Goal: Communication & Community: Answer question/provide support

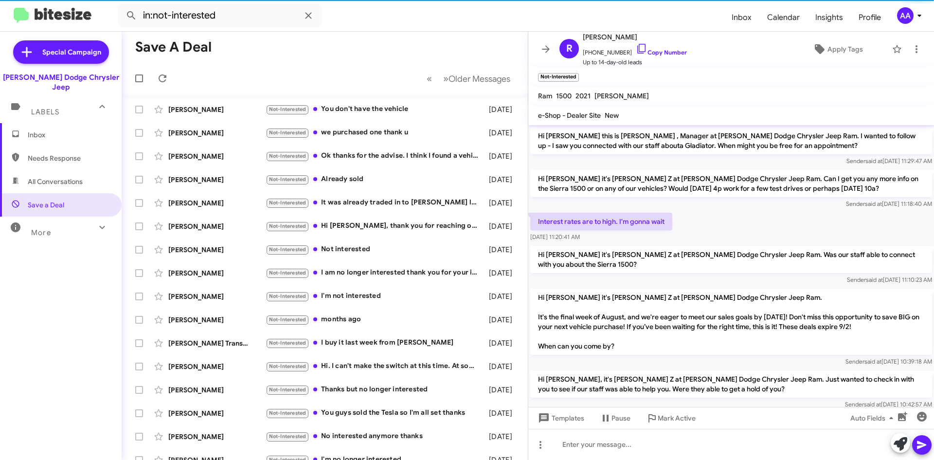
scroll to position [204, 0]
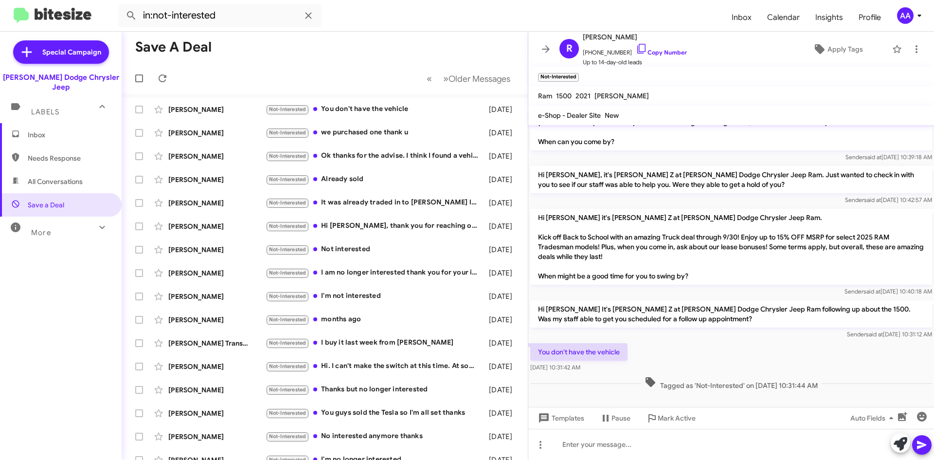
click at [547, 43] on button at bounding box center [545, 48] width 19 height 19
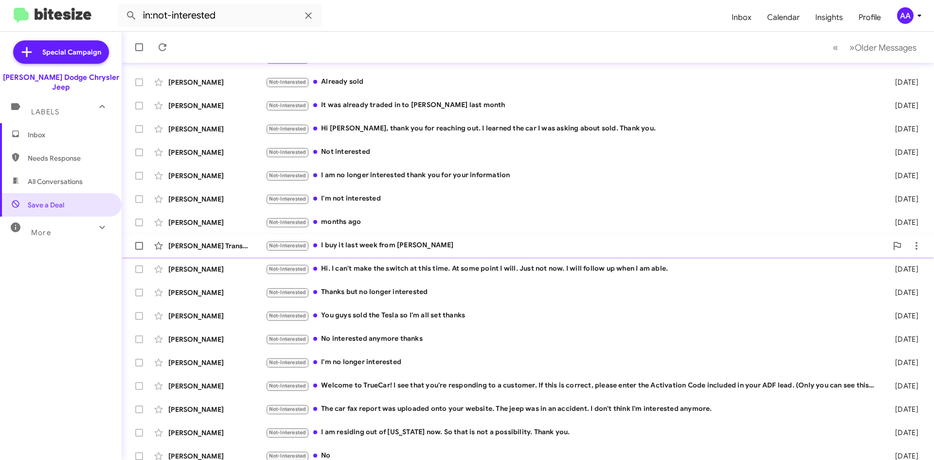
scroll to position [105, 0]
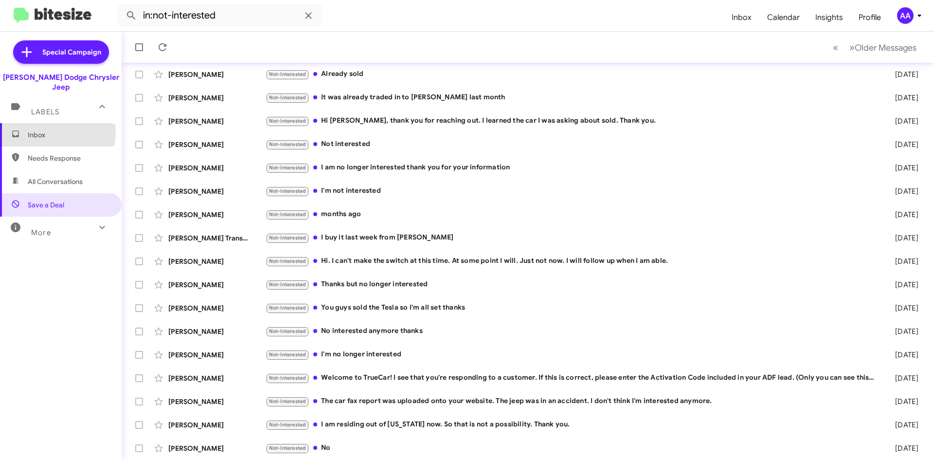
click at [40, 130] on span "Inbox" at bounding box center [69, 135] width 83 height 10
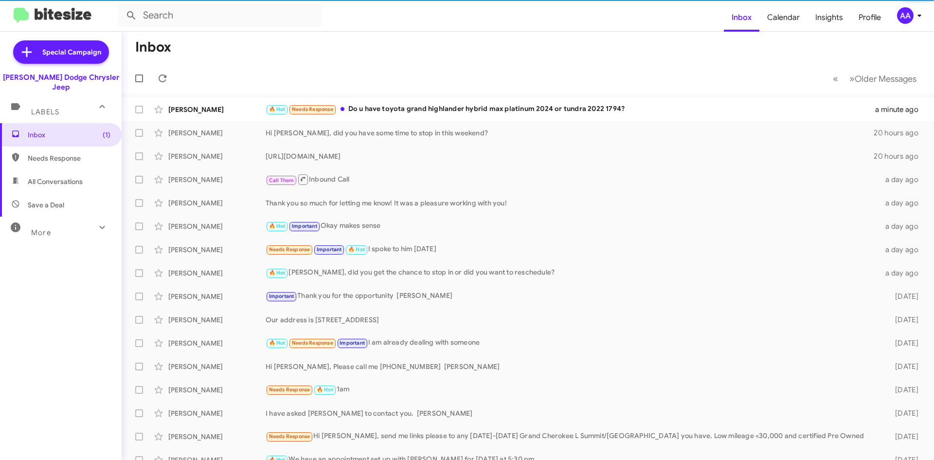
click at [66, 177] on span "All Conversations" at bounding box center [55, 182] width 55 height 10
type input "in:all-conversations"
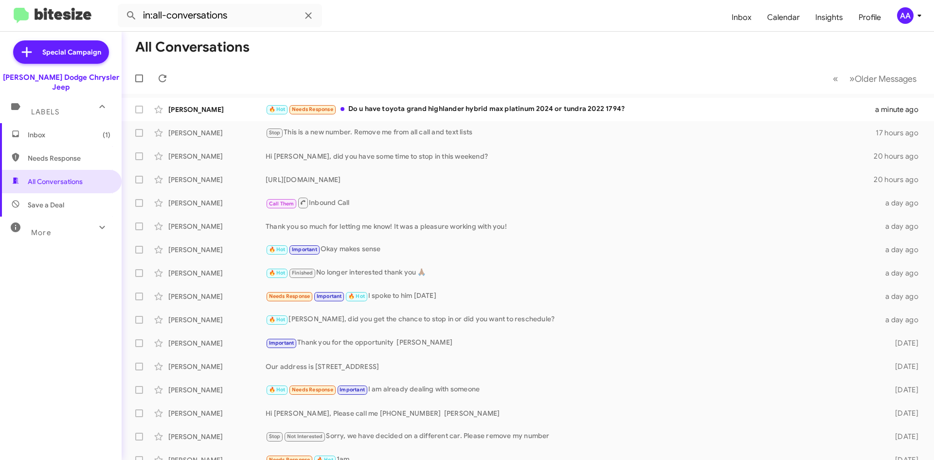
click at [47, 123] on span "Inbox (1)" at bounding box center [61, 134] width 122 height 23
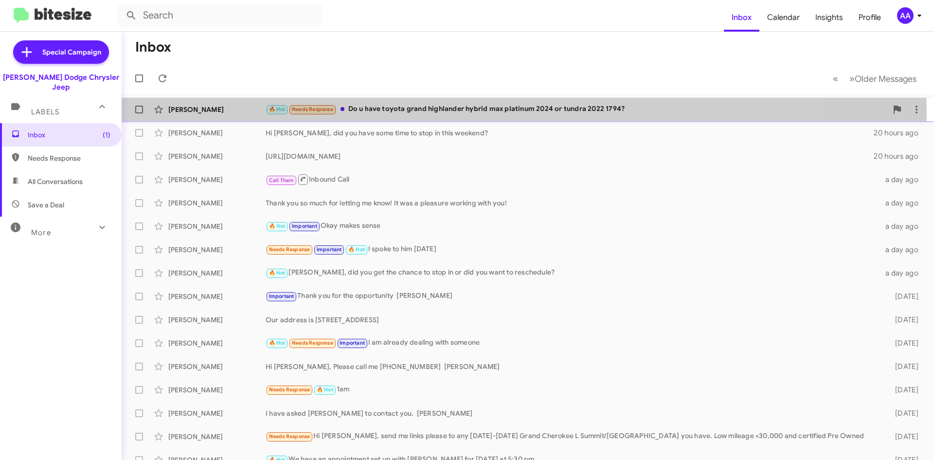
click at [443, 112] on div "🔥 Hot Needs Response Do u have toyota grand highlander hybrid max platinum 2024…" at bounding box center [577, 109] width 622 height 11
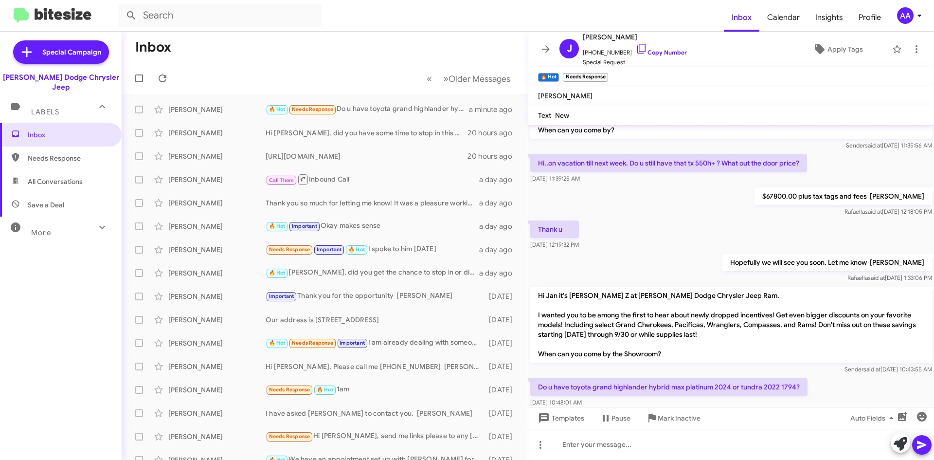
scroll to position [284, 0]
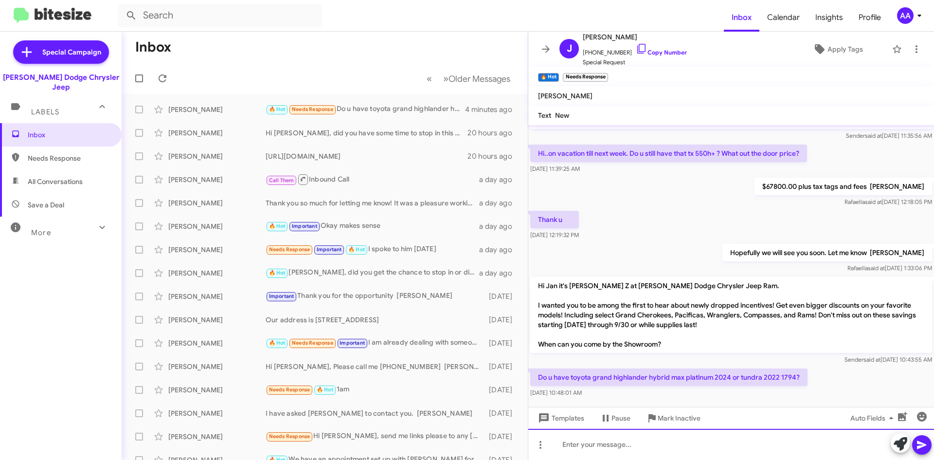
click at [570, 439] on div at bounding box center [731, 443] width 406 height 31
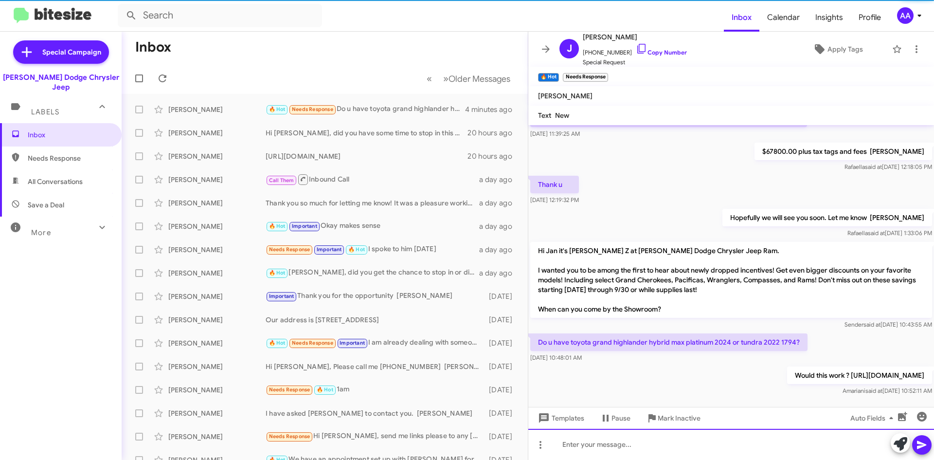
scroll to position [329, 0]
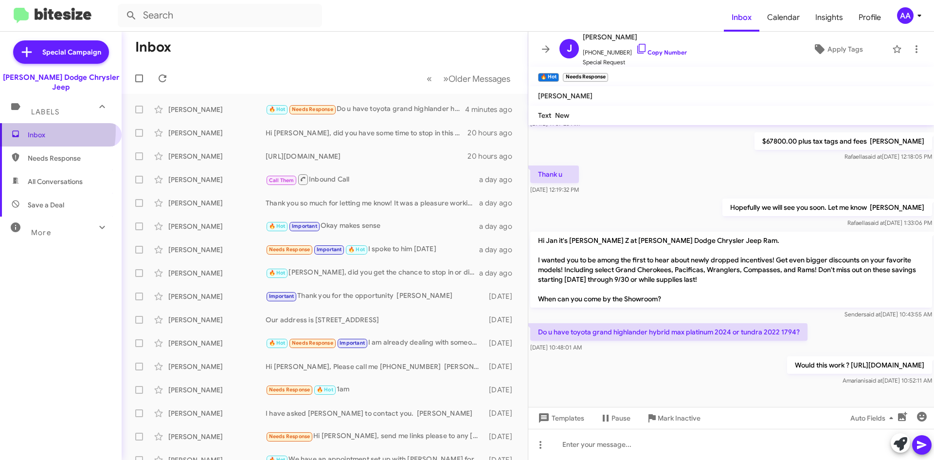
click at [16, 129] on icon at bounding box center [15, 133] width 9 height 9
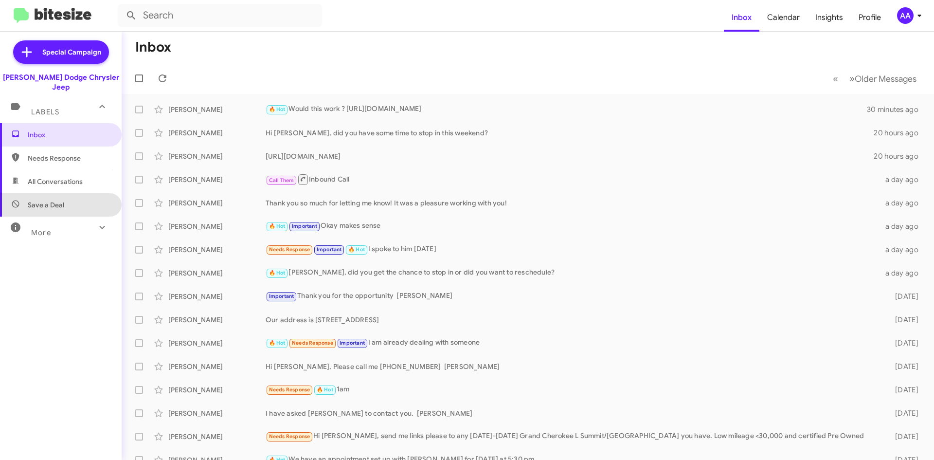
click at [64, 193] on span "Save a Deal" at bounding box center [61, 204] width 122 height 23
type input "in:not-interested"
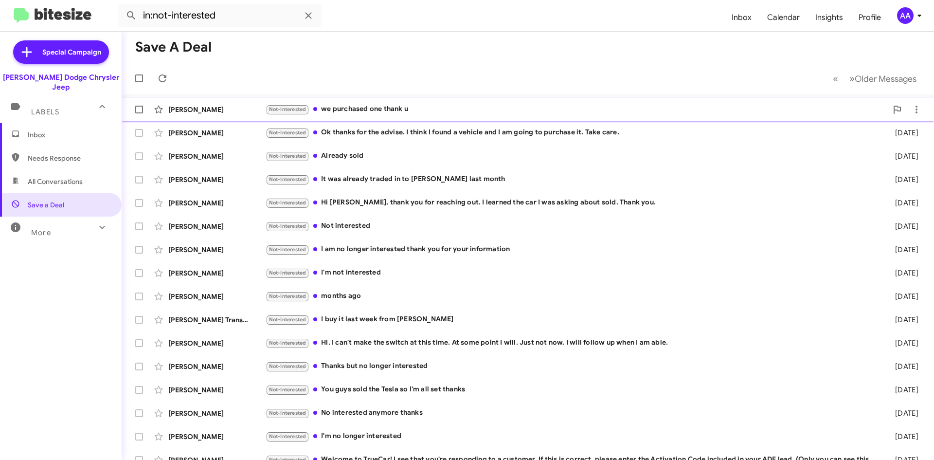
click at [385, 111] on div "Not-Interested we purchased one thank u" at bounding box center [577, 109] width 622 height 11
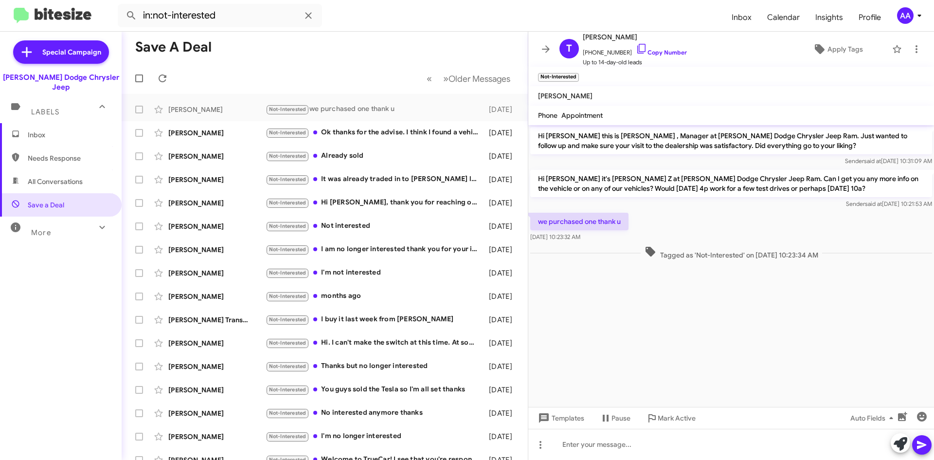
click at [355, 23] on form "in:not-interested" at bounding box center [421, 15] width 606 height 23
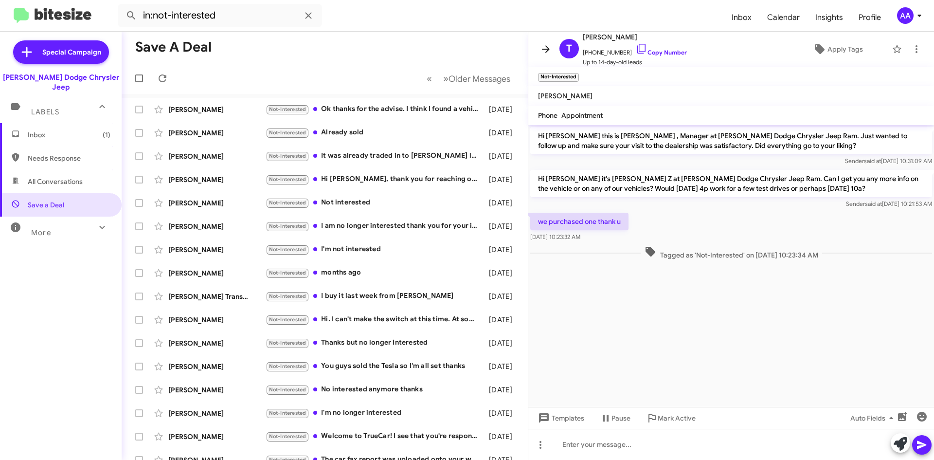
click at [541, 46] on icon at bounding box center [546, 49] width 12 height 12
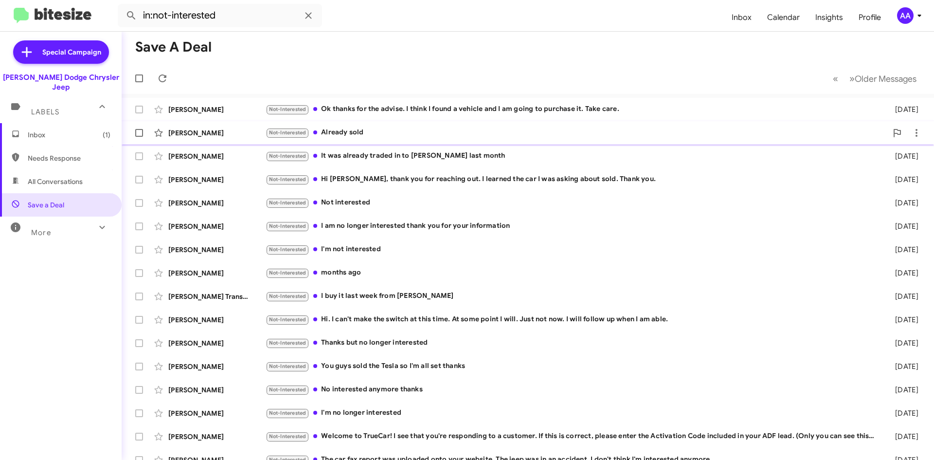
click at [374, 122] on span "Zachary Chambers Not-Interested Already sold 3 days ago" at bounding box center [528, 132] width 812 height 23
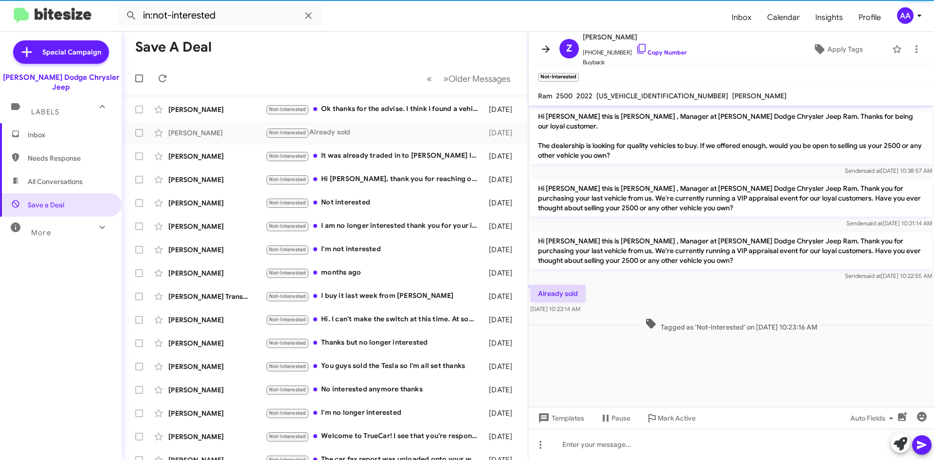
click at [543, 44] on icon at bounding box center [546, 49] width 12 height 12
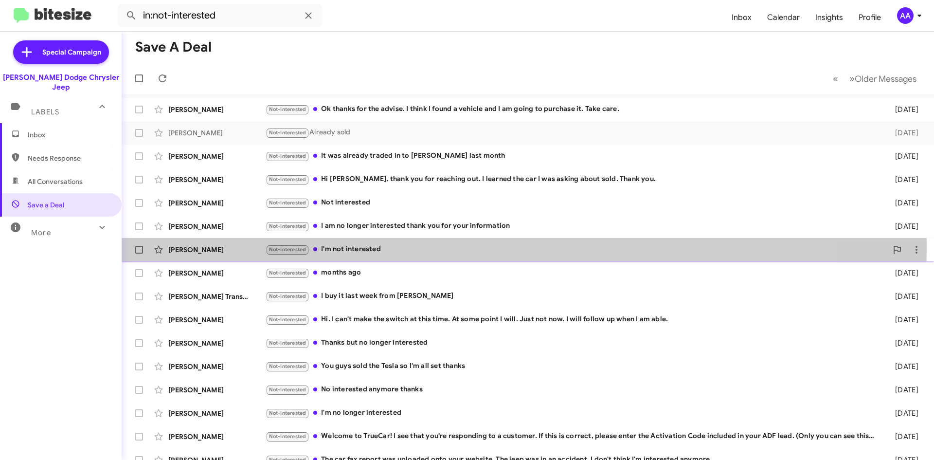
click at [387, 245] on div "Not-Interested I'm not interested" at bounding box center [577, 249] width 622 height 11
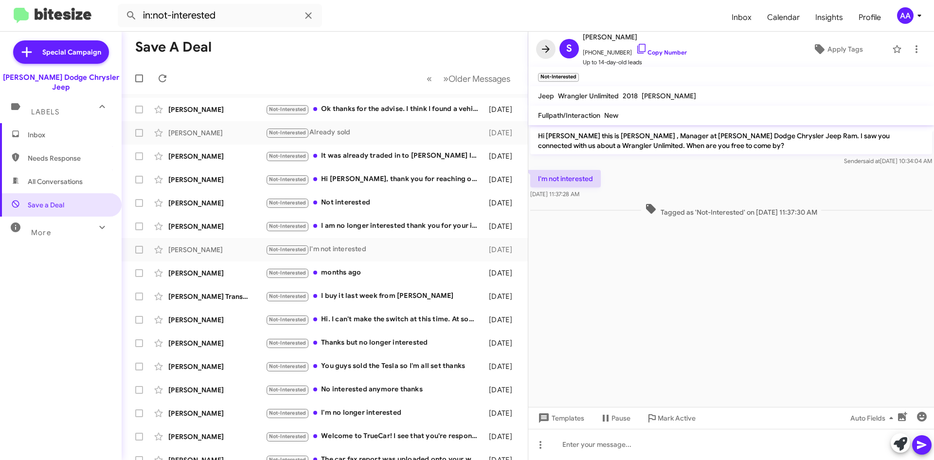
click at [544, 47] on icon at bounding box center [546, 49] width 12 height 12
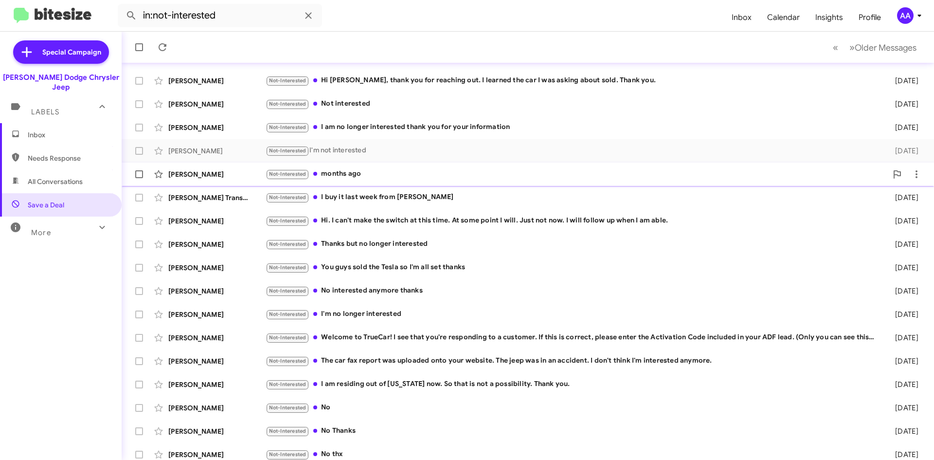
scroll to position [105, 0]
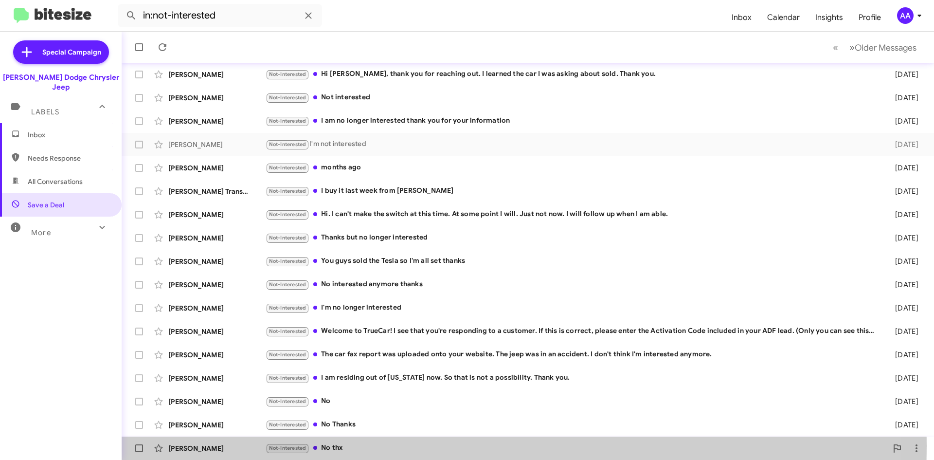
click at [357, 445] on div "Not-Interested No thx" at bounding box center [577, 447] width 622 height 11
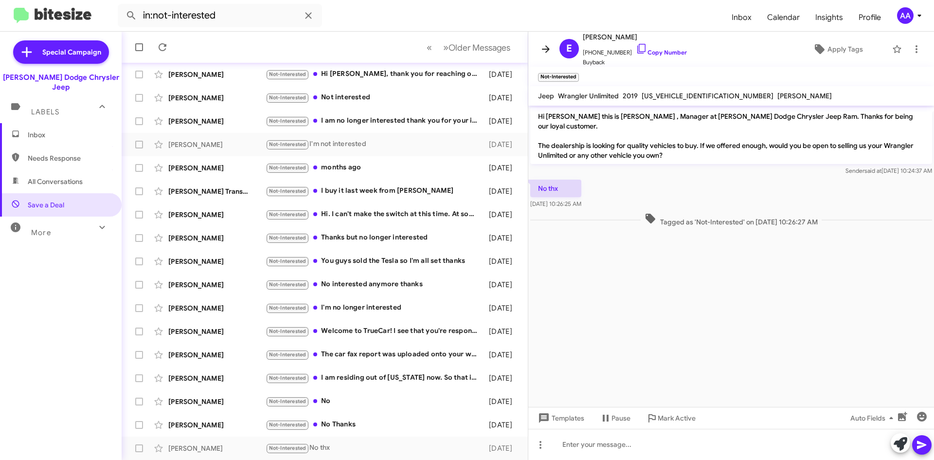
click at [540, 45] on icon at bounding box center [546, 49] width 12 height 12
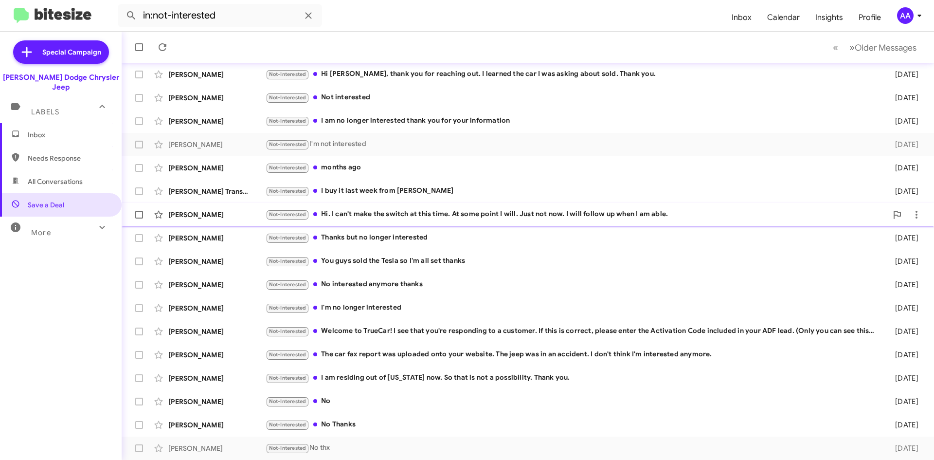
click at [448, 214] on div "Not-Interested Hi. I can't make the switch at this time. At some point I will. …" at bounding box center [577, 214] width 622 height 11
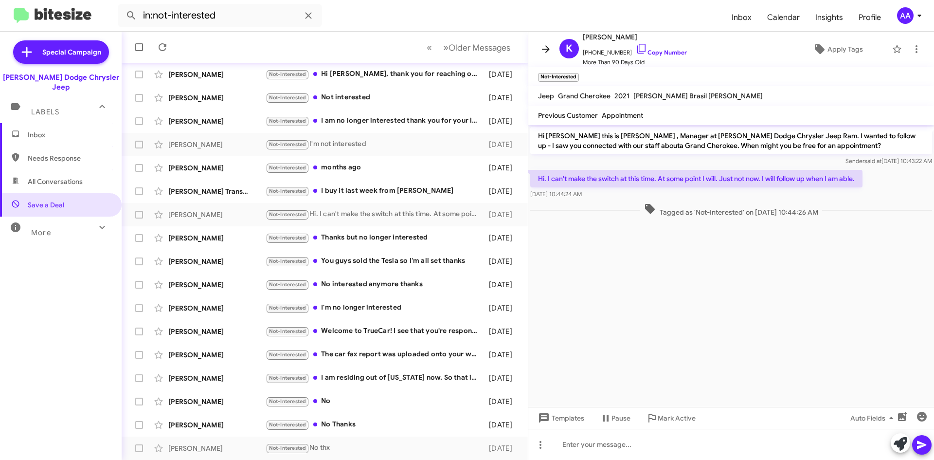
click at [542, 50] on icon at bounding box center [546, 49] width 12 height 12
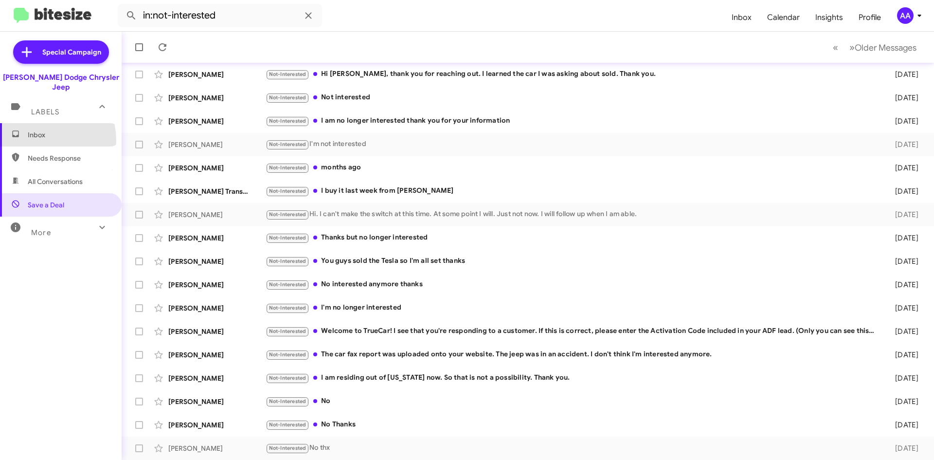
click at [28, 131] on span "Inbox" at bounding box center [61, 134] width 122 height 23
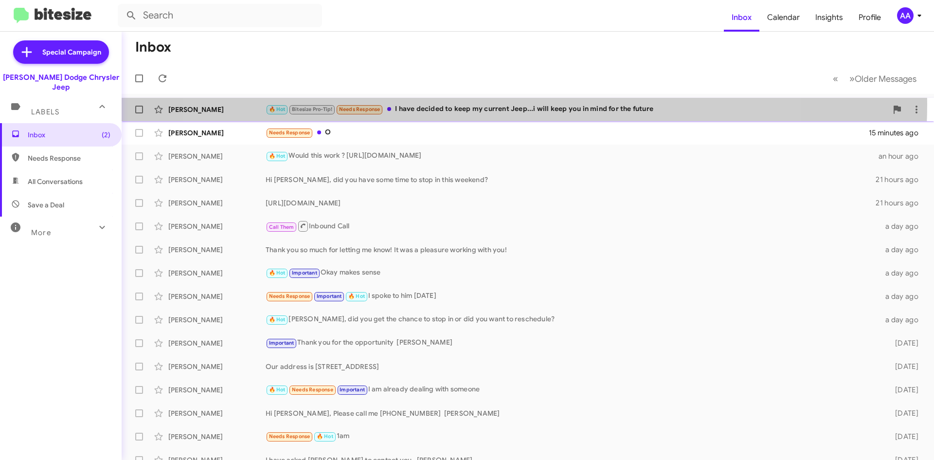
click at [493, 104] on div "🔥 Hot Bitesize Pro-Tip! Needs Response I have decided to keep my current Jeep..…" at bounding box center [577, 109] width 622 height 11
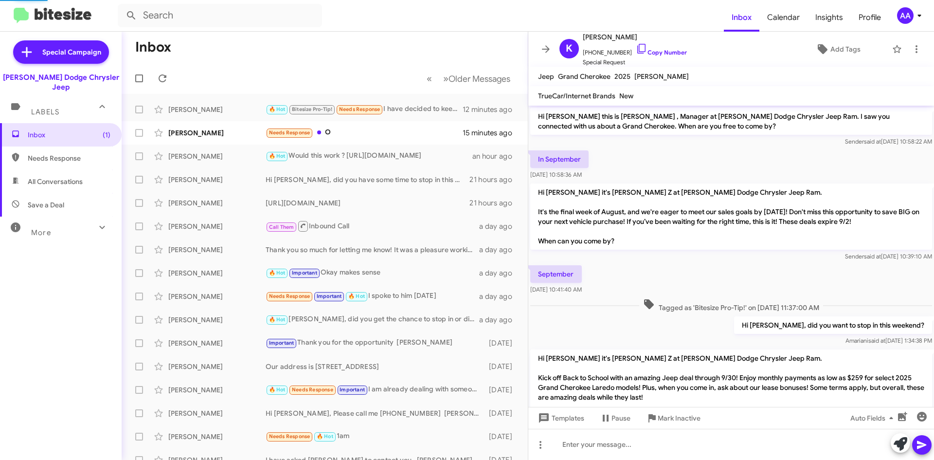
scroll to position [272, 0]
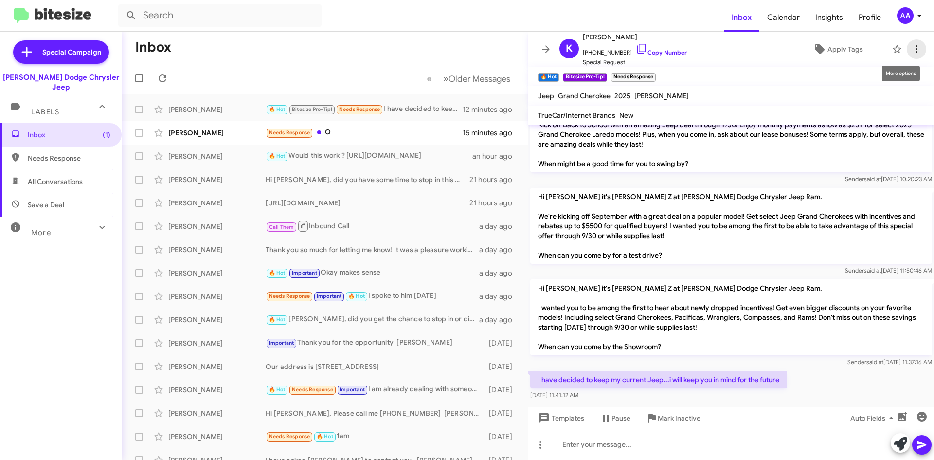
click at [910, 49] on icon at bounding box center [916, 49] width 12 height 12
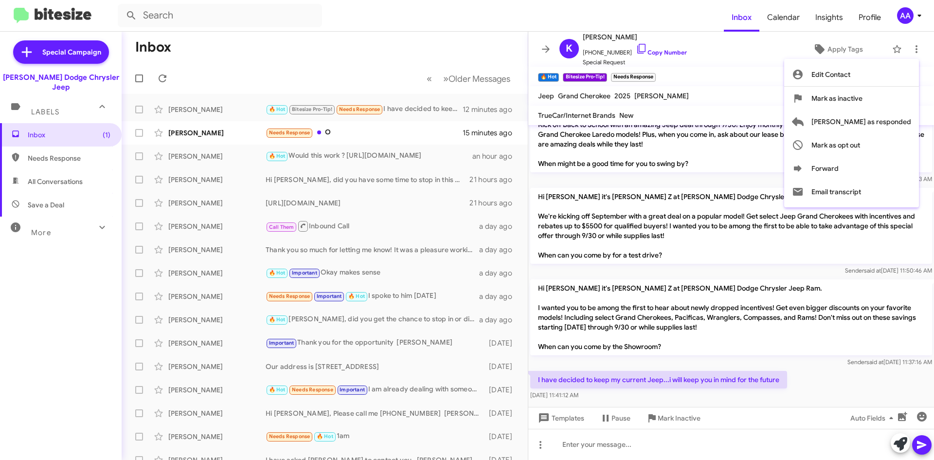
click at [810, 45] on div at bounding box center [467, 230] width 934 height 460
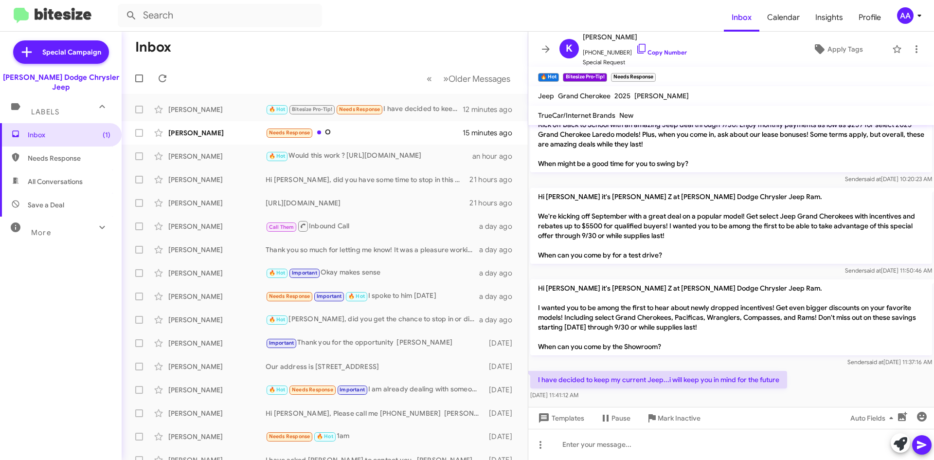
click at [815, 45] on icon at bounding box center [820, 49] width 10 height 10
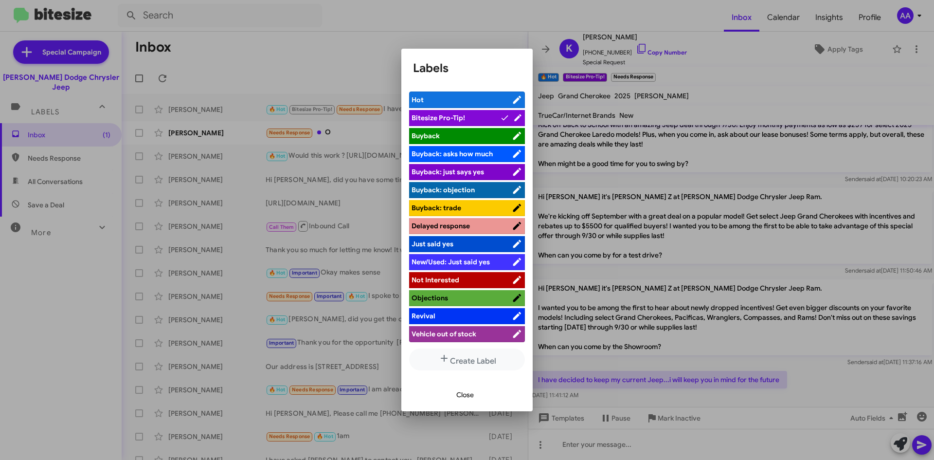
click at [440, 281] on span "Not Interested" at bounding box center [435, 279] width 48 height 9
click at [546, 51] on div at bounding box center [467, 230] width 934 height 460
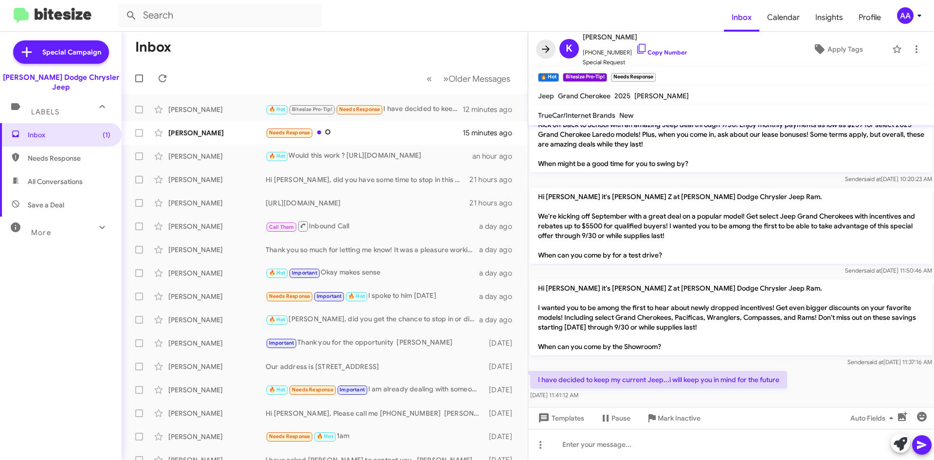
click at [546, 45] on icon at bounding box center [546, 49] width 12 height 12
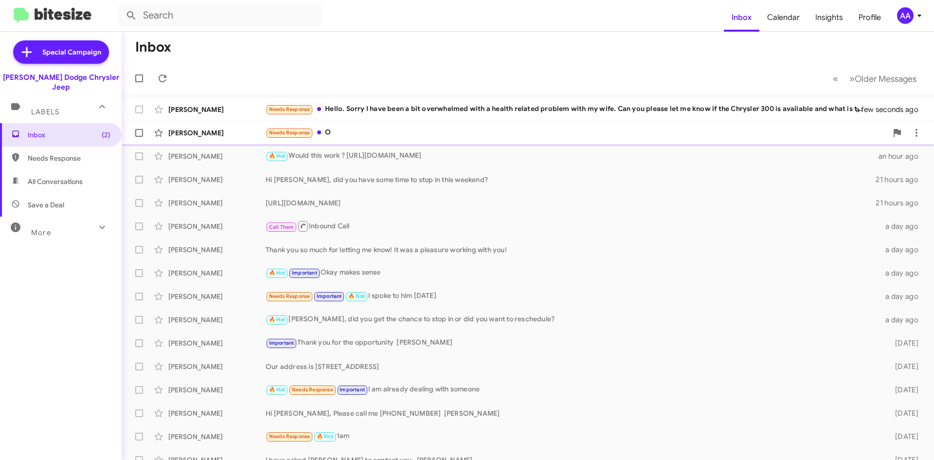
click at [355, 132] on div "Needs Response O" at bounding box center [577, 132] width 622 height 11
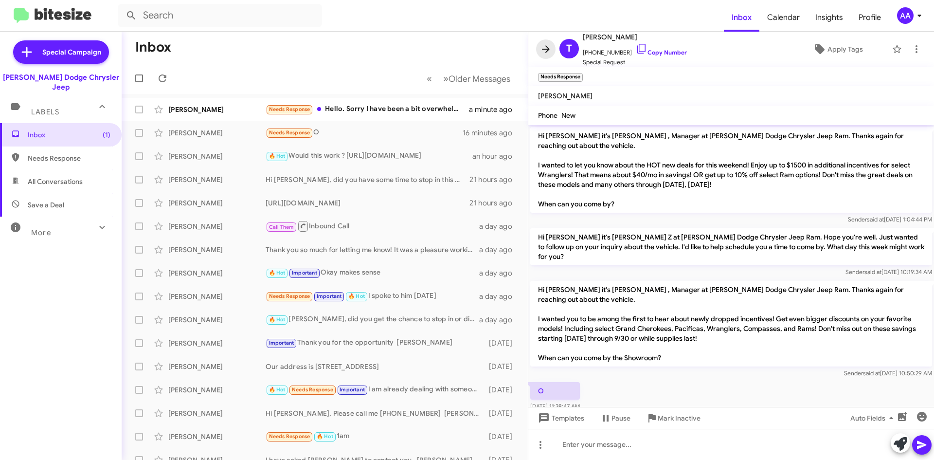
click at [547, 48] on icon at bounding box center [546, 49] width 12 height 12
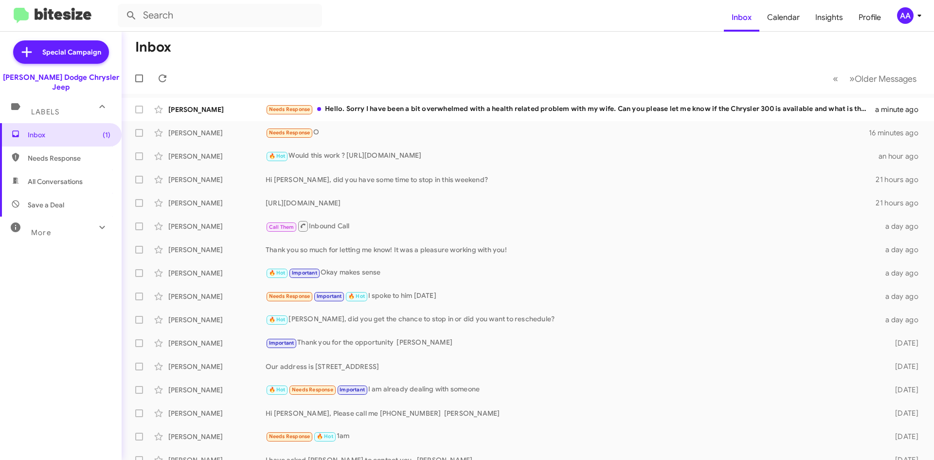
click at [394, 95] on mat-action-list "Michael Coratolo Needs Response Hello. Sorry I have been a bit overwhelmed with…" at bounding box center [528, 329] width 812 height 471
click at [394, 107] on div "Needs Response Hello. Sorry I have been a bit overwhelmed with a health related…" at bounding box center [577, 109] width 622 height 11
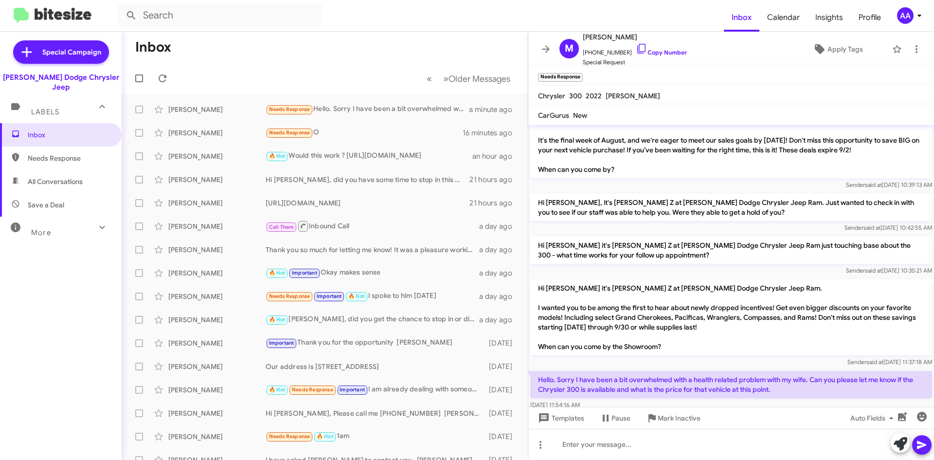
scroll to position [239, 0]
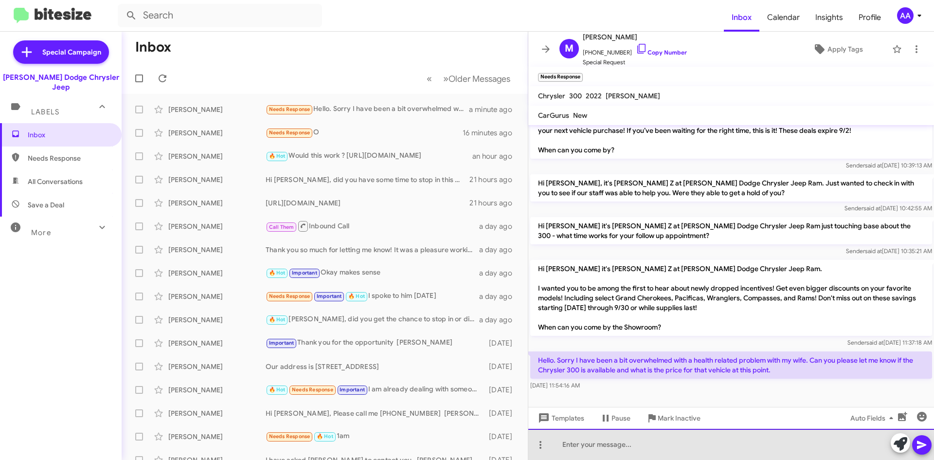
click at [581, 436] on div at bounding box center [731, 443] width 406 height 31
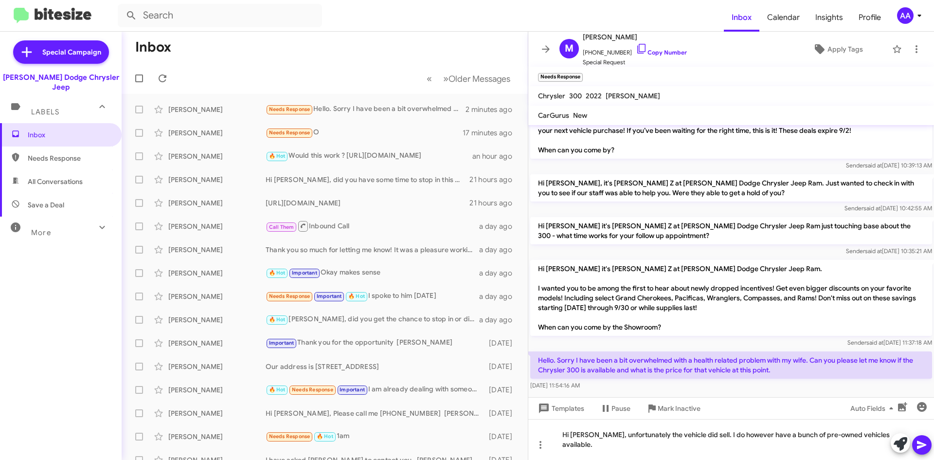
click at [931, 436] on div at bounding box center [910, 443] width 41 height 21
click at [928, 440] on button at bounding box center [921, 444] width 19 height 19
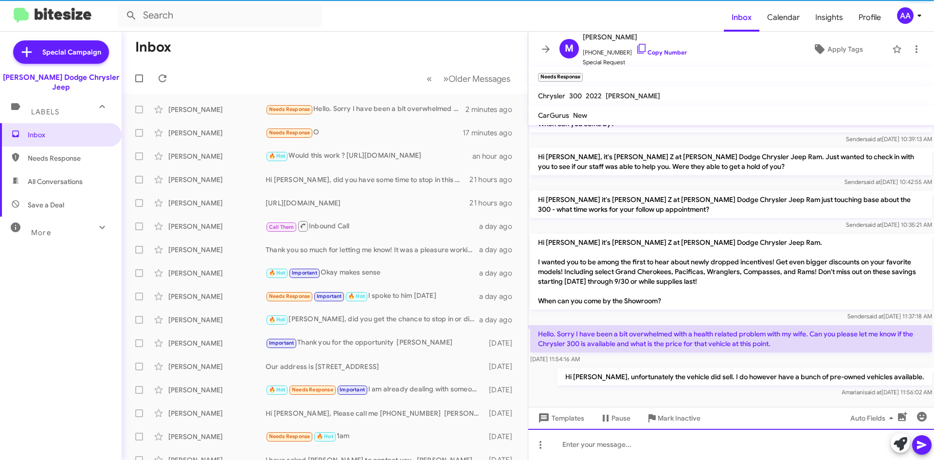
scroll to position [274, 0]
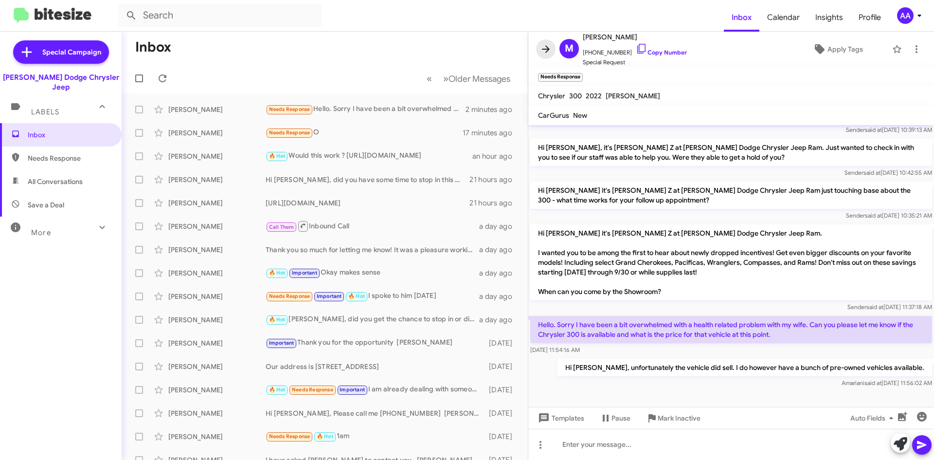
click at [545, 46] on icon at bounding box center [546, 49] width 12 height 12
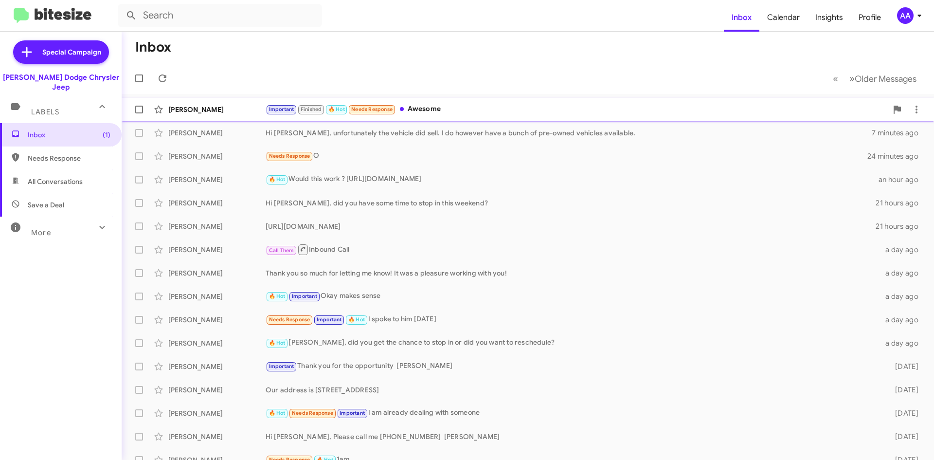
click at [474, 107] on div "Important Finished 🔥 Hot Needs Response Awesome" at bounding box center [577, 109] width 622 height 11
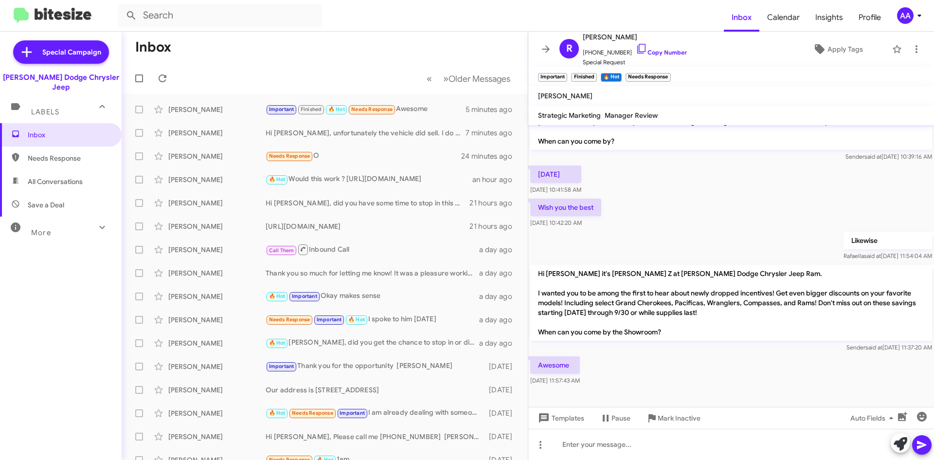
scroll to position [559, 0]
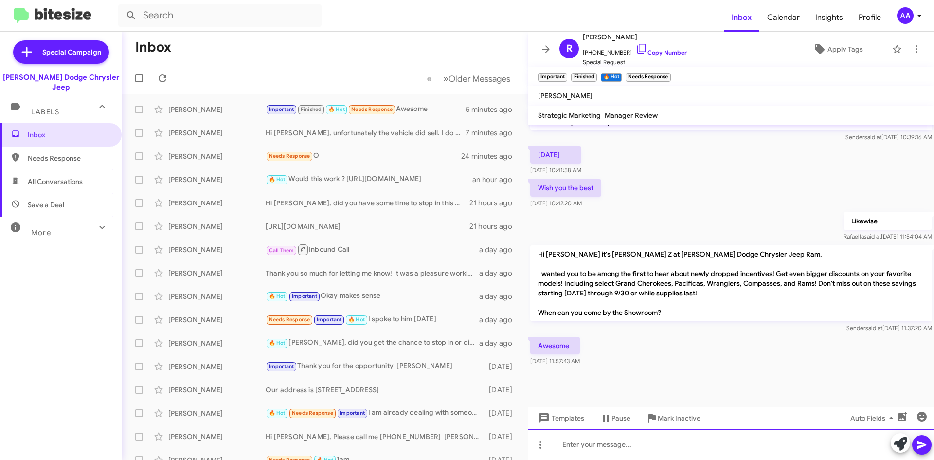
click at [604, 442] on div at bounding box center [731, 443] width 406 height 31
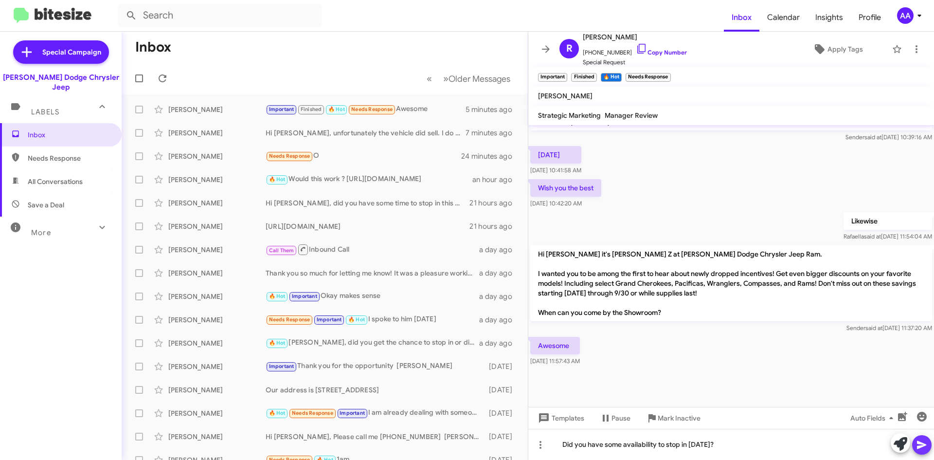
click at [926, 440] on icon at bounding box center [922, 445] width 12 height 12
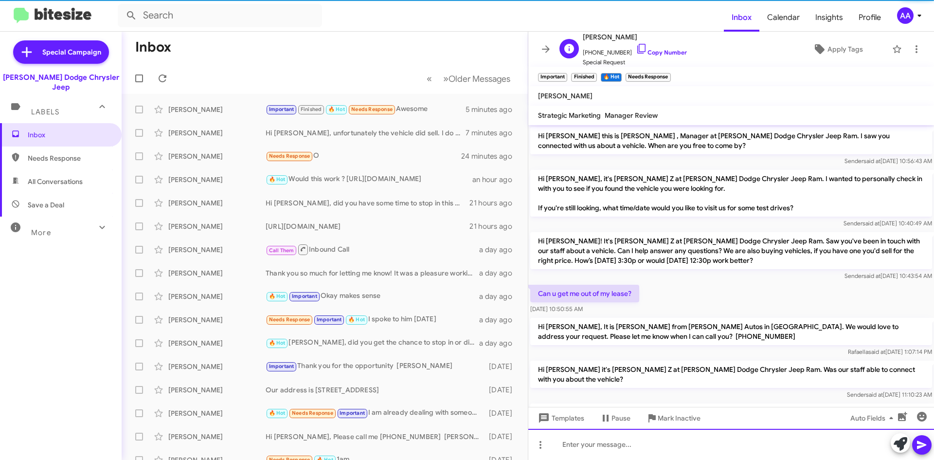
scroll to position [49, 0]
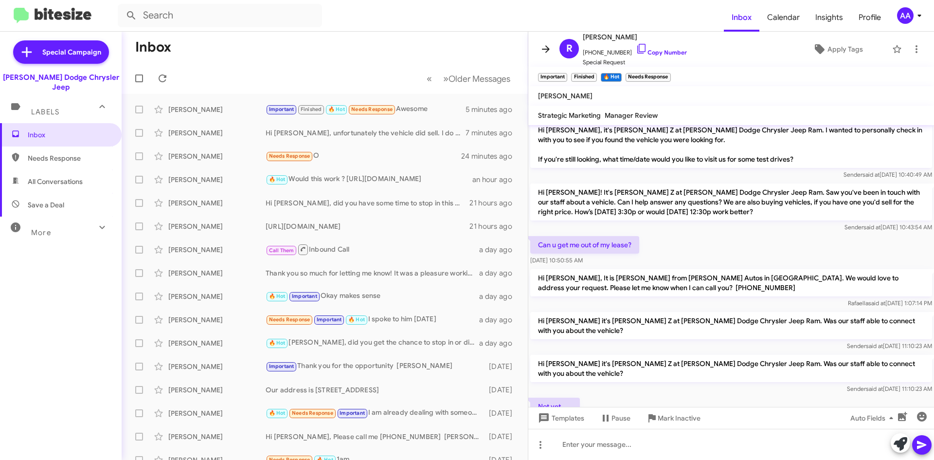
click at [551, 49] on icon at bounding box center [546, 49] width 12 height 12
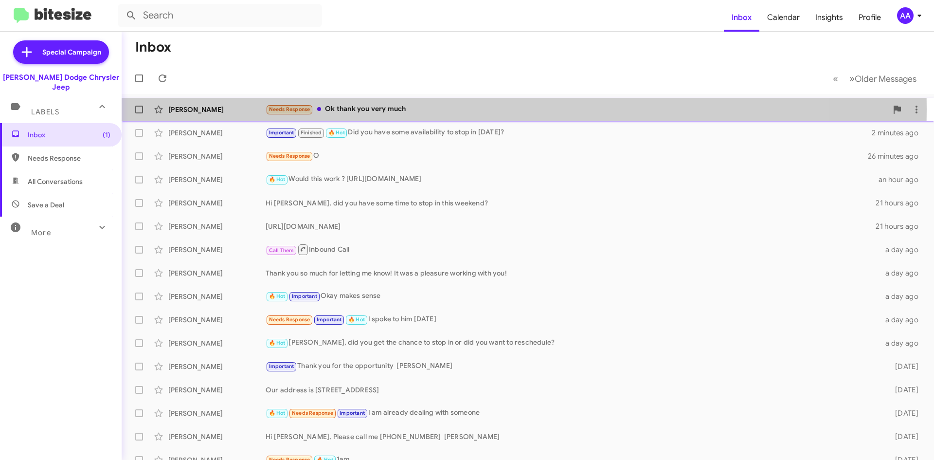
click at [383, 109] on div "Needs Response Ok thank you very much" at bounding box center [577, 109] width 622 height 11
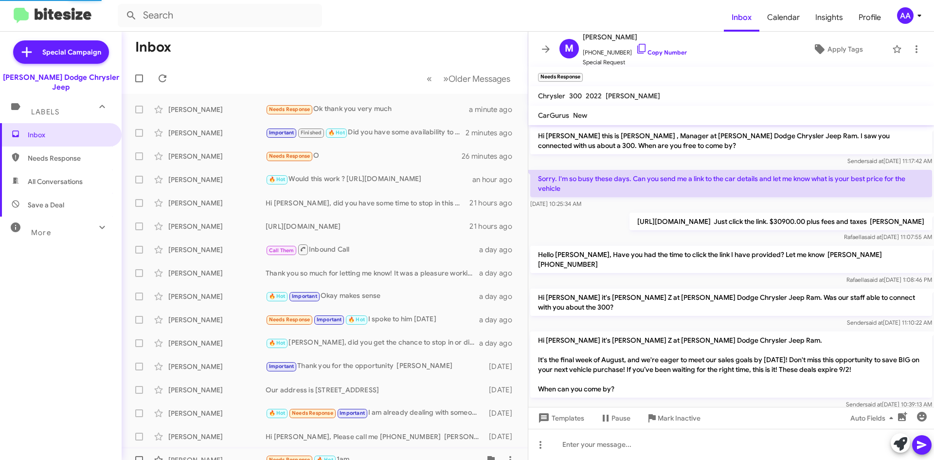
scroll to position [310, 0]
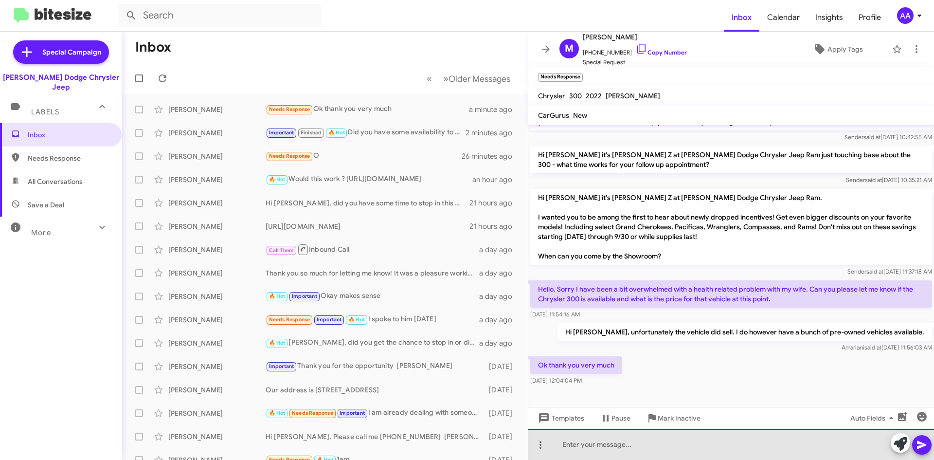
click at [585, 447] on div at bounding box center [731, 443] width 406 height 31
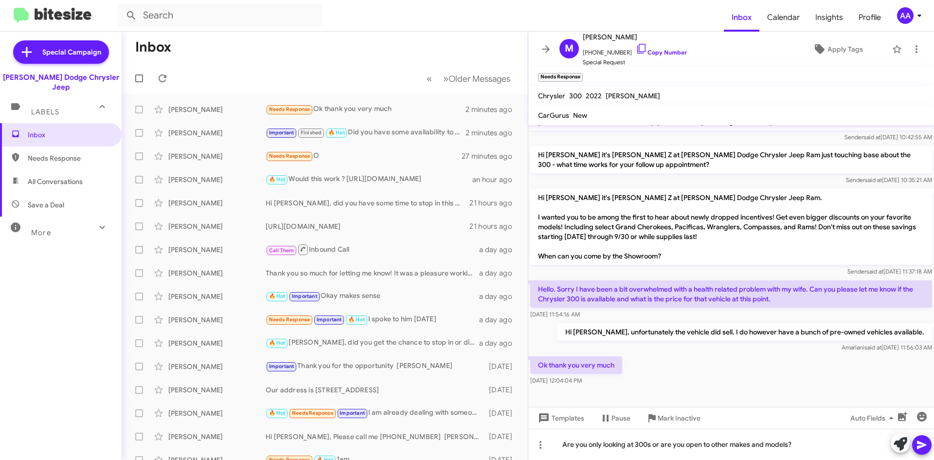
click at [919, 447] on icon at bounding box center [921, 445] width 9 height 8
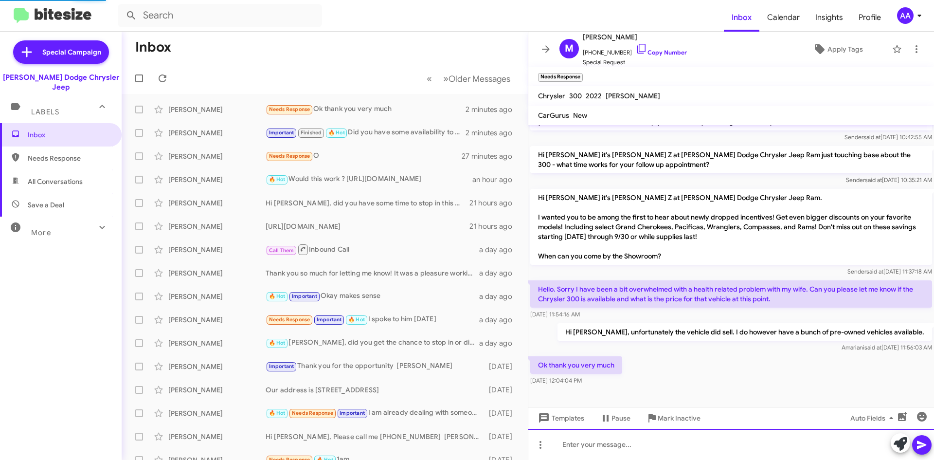
scroll to position [0, 0]
